Goal: Transaction & Acquisition: Purchase product/service

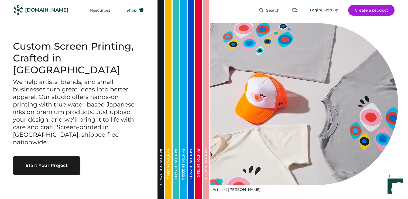
click at [46, 11] on div "[DOMAIN_NAME]" at bounding box center [46, 10] width 43 height 7
click at [93, 9] on button "Resources" at bounding box center [100, 10] width 33 height 11
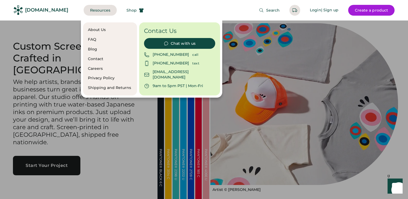
click at [59, 42] on div at bounding box center [204, 99] width 408 height 199
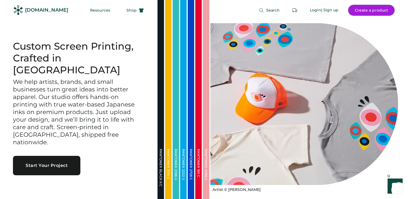
click at [365, 9] on button "Create a product" at bounding box center [371, 10] width 46 height 11
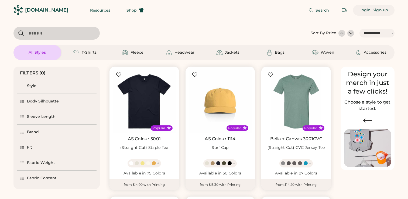
select select "*****"
select select "*"
